Goal: Task Accomplishment & Management: Complete application form

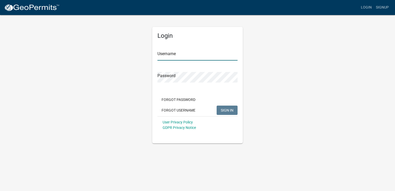
click at [182, 55] on input "Username" at bounding box center [198, 55] width 80 height 11
type input "jdeming1063"
click at [188, 101] on button "Forgot Password" at bounding box center [179, 99] width 42 height 9
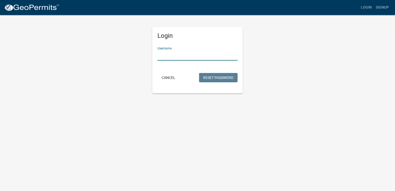
click at [199, 56] on input "Username" at bounding box center [198, 55] width 80 height 11
type input "jdeming1063"
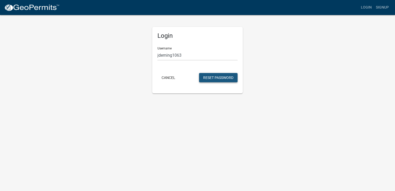
click at [216, 77] on button "Reset Password" at bounding box center [218, 77] width 39 height 9
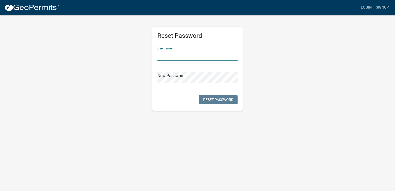
click at [164, 58] on input "text" at bounding box center [198, 55] width 80 height 11
type input "jdeming1063"
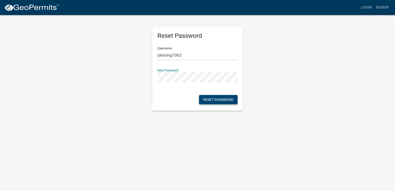
click at [216, 99] on button "Reset Password" at bounding box center [218, 99] width 39 height 9
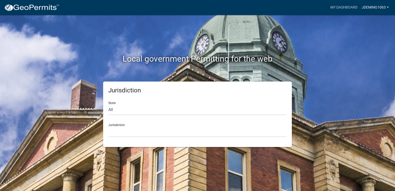
click at [387, 6] on link "jdeming1063" at bounding box center [375, 8] width 31 height 10
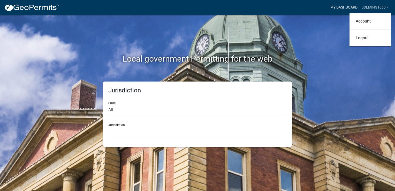
click at [348, 7] on link "My Dashboard" at bounding box center [343, 8] width 31 height 10
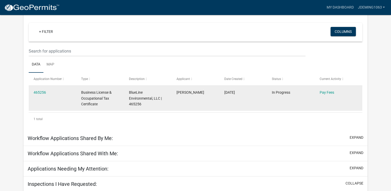
scroll to position [43, 0]
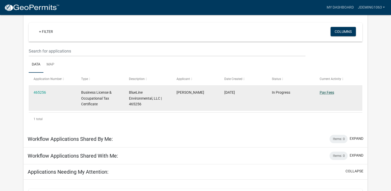
click at [329, 92] on link "Pay Fees" at bounding box center [327, 92] width 14 height 4
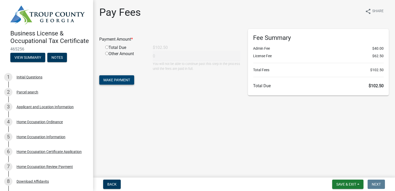
click at [125, 81] on span "Make Payment" at bounding box center [116, 80] width 27 height 4
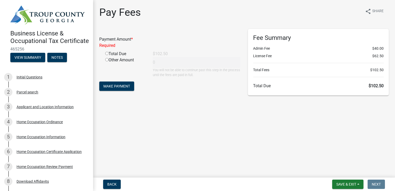
click at [107, 54] on input "radio" at bounding box center [106, 53] width 3 height 3
radio input "true"
type input "102.5"
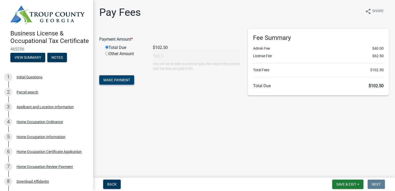
click at [112, 79] on span "Make Payment" at bounding box center [116, 80] width 27 height 4
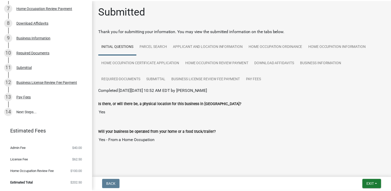
scroll to position [165, 0]
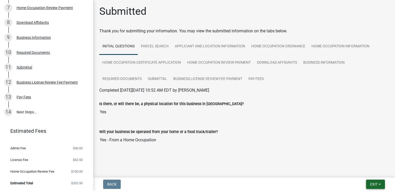
click at [370, 183] on span "Exit" at bounding box center [374, 184] width 8 height 4
click at [360, 171] on button "Save & Exit" at bounding box center [364, 170] width 41 height 12
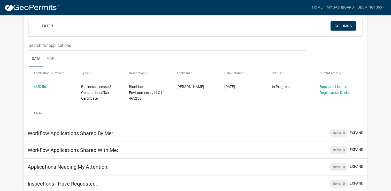
scroll to position [49, 0]
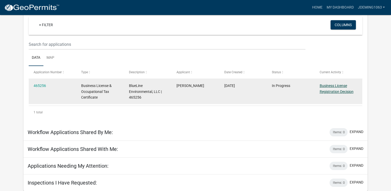
click at [334, 91] on link "Business License Registration Decision" at bounding box center [337, 89] width 34 height 10
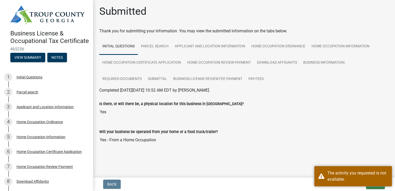
scroll to position [1, 0]
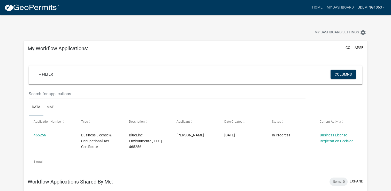
click at [383, 7] on link "jdeming1063" at bounding box center [371, 8] width 31 height 10
click at [355, 37] on link "Logout" at bounding box center [366, 38] width 41 height 12
